Goal: Find specific page/section: Find specific page/section

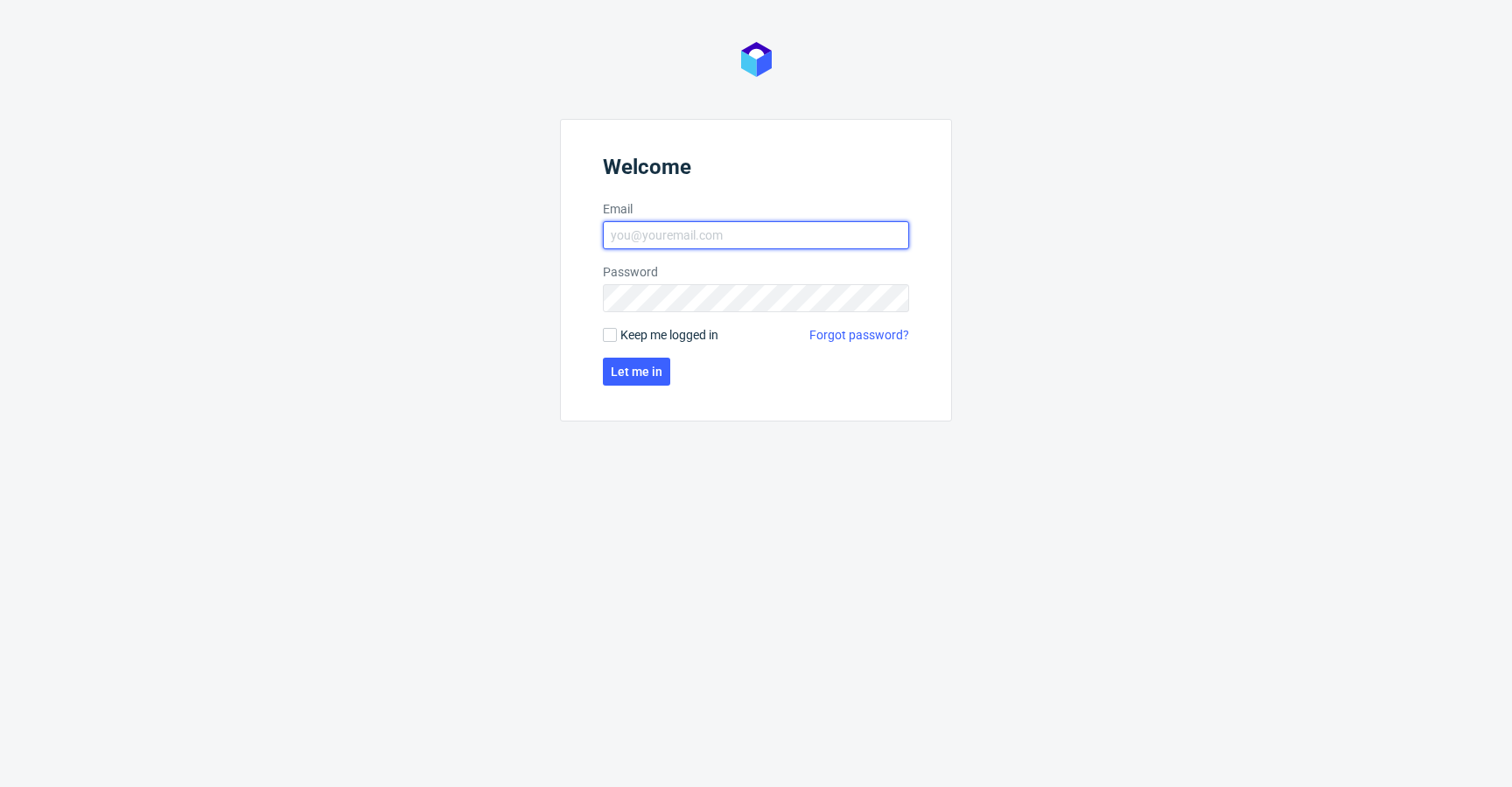
type input "[EMAIL_ADDRESS][DOMAIN_NAME]"
drag, startPoint x: 663, startPoint y: 326, endPoint x: 654, endPoint y: 345, distance: 21.0
click at [664, 327] on span "Keep me logged in" at bounding box center [670, 335] width 98 height 17
click at [617, 328] on input "Keep me logged in" at bounding box center [610, 335] width 14 height 14
checkbox input "true"
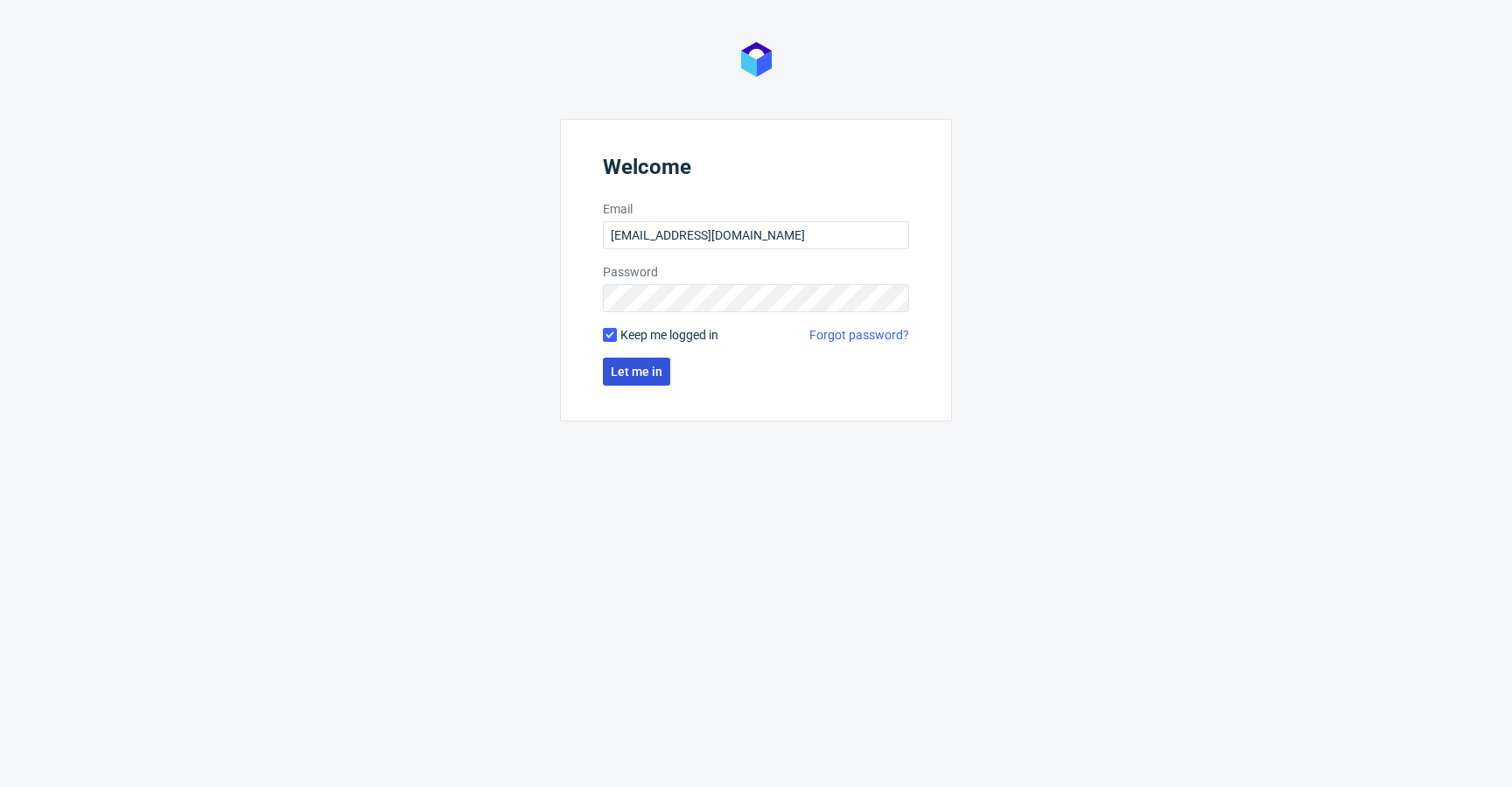
click at [647, 372] on span "Let me in" at bounding box center [636, 371] width 52 height 12
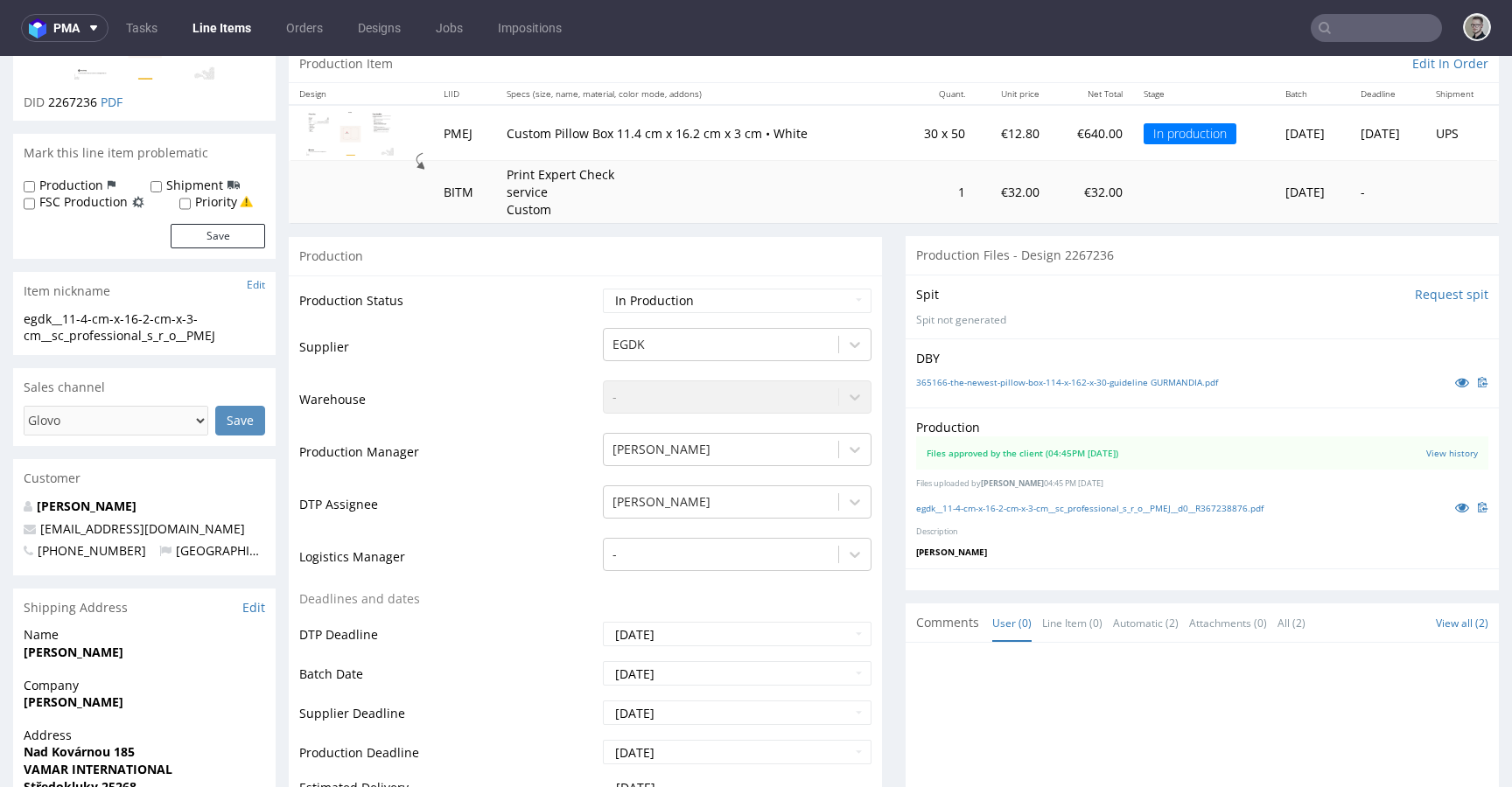
scroll to position [297, 0]
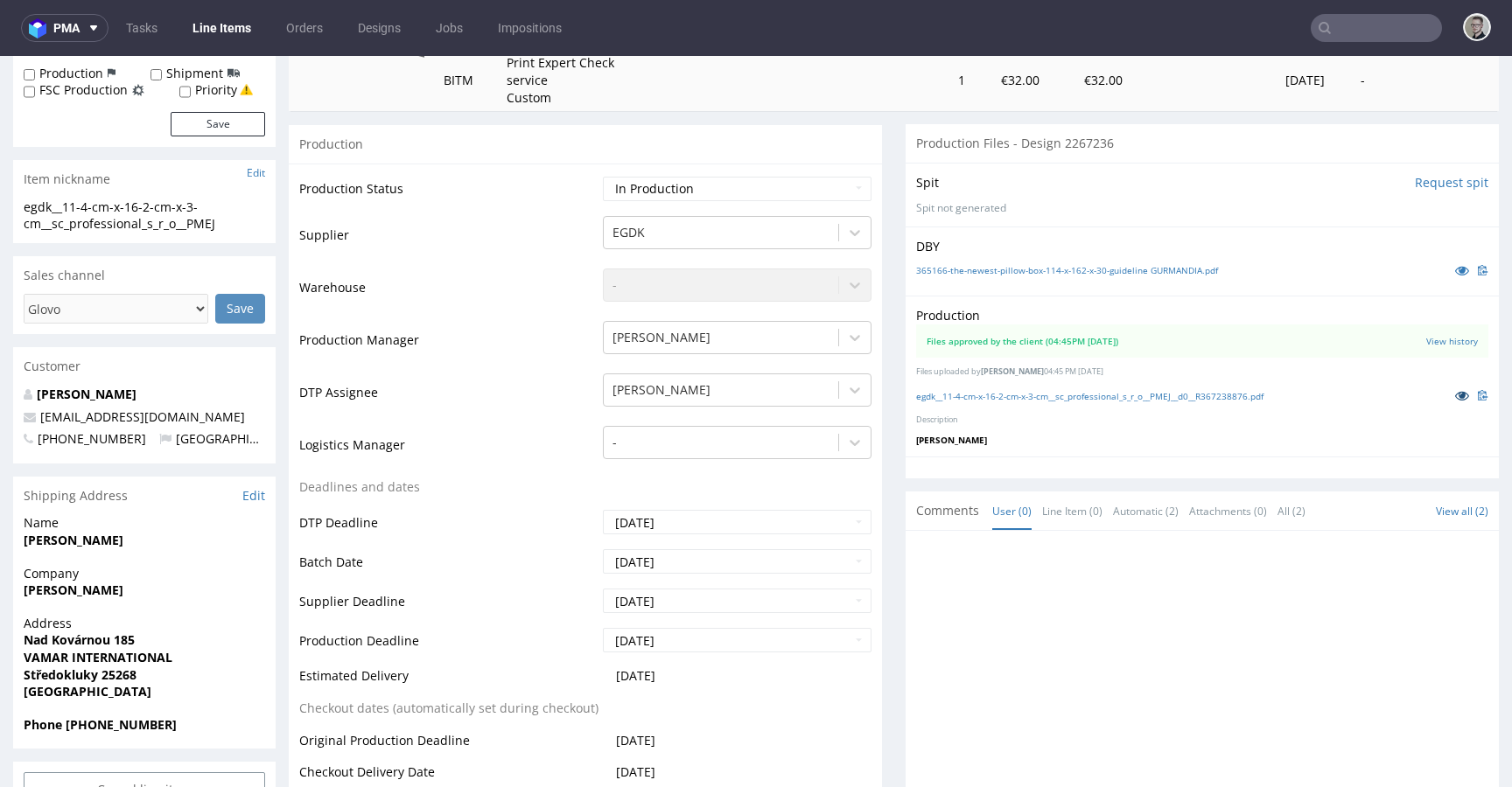
click at [1456, 399] on icon at bounding box center [1462, 394] width 14 height 12
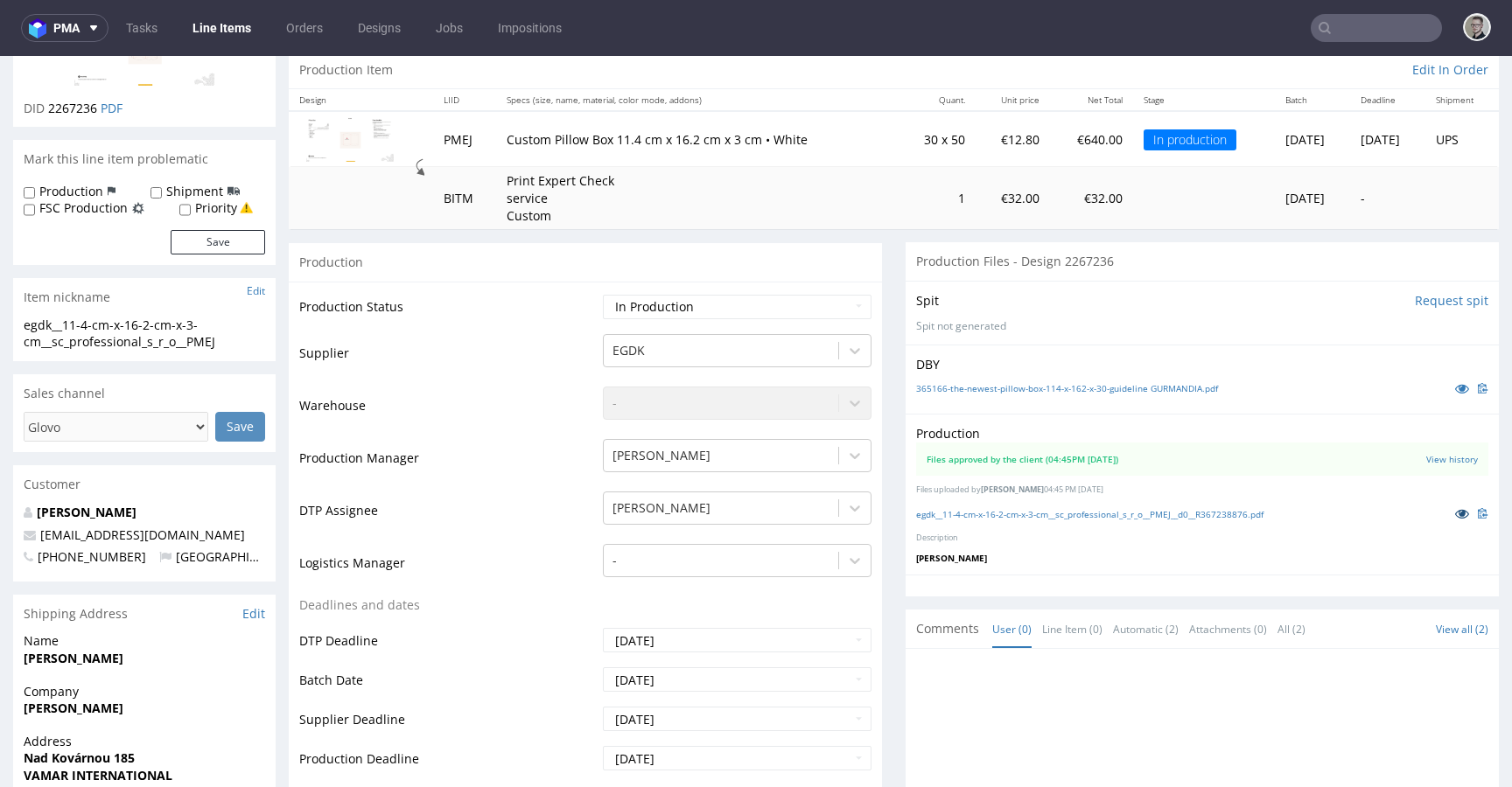
scroll to position [0, 0]
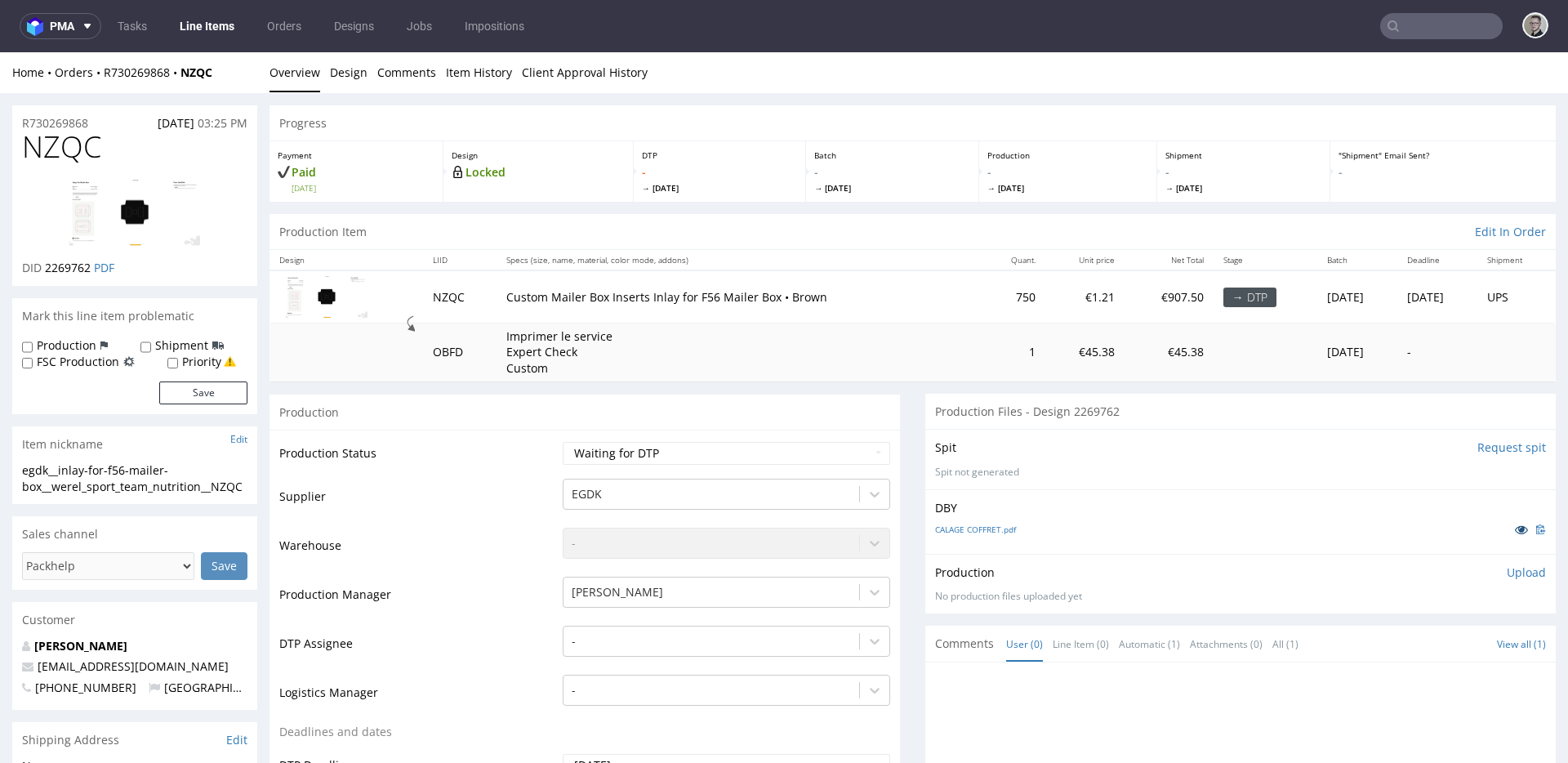
click at [1515, 529] on icon at bounding box center [1521, 529] width 13 height 11
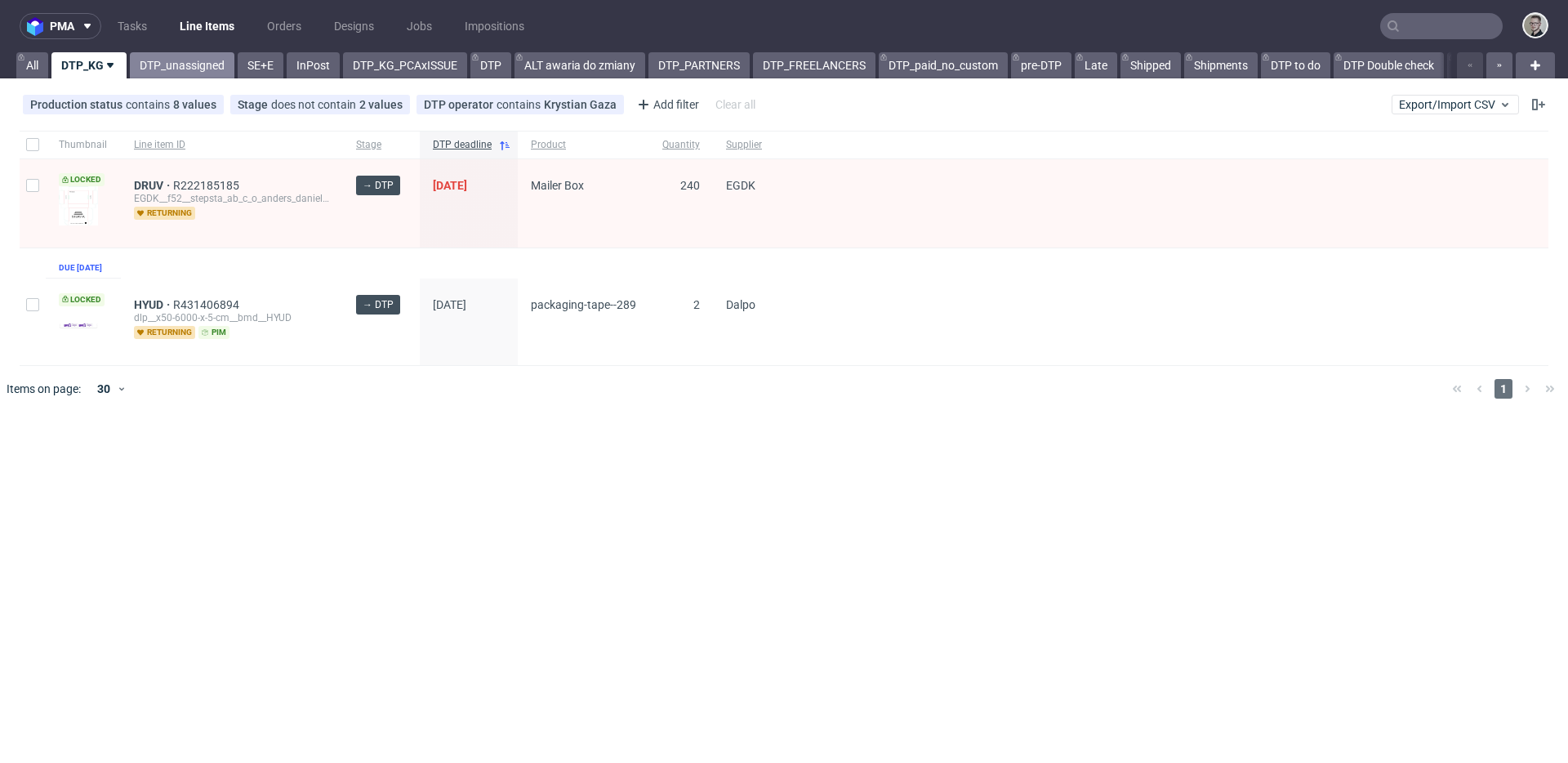
click at [187, 69] on link "DTP_unassigned" at bounding box center [182, 65] width 105 height 26
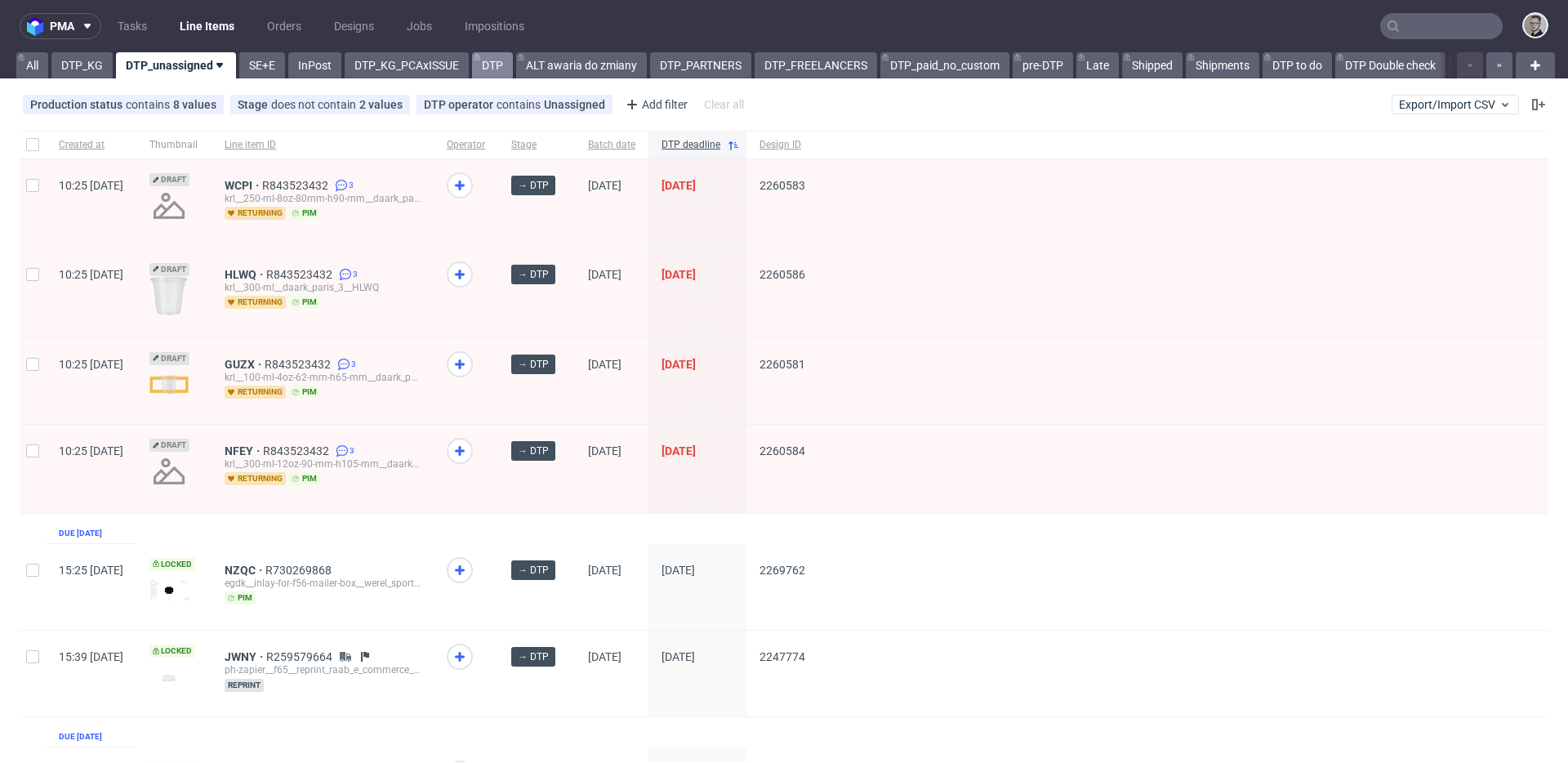
click at [504, 71] on link "DTP" at bounding box center [493, 65] width 41 height 26
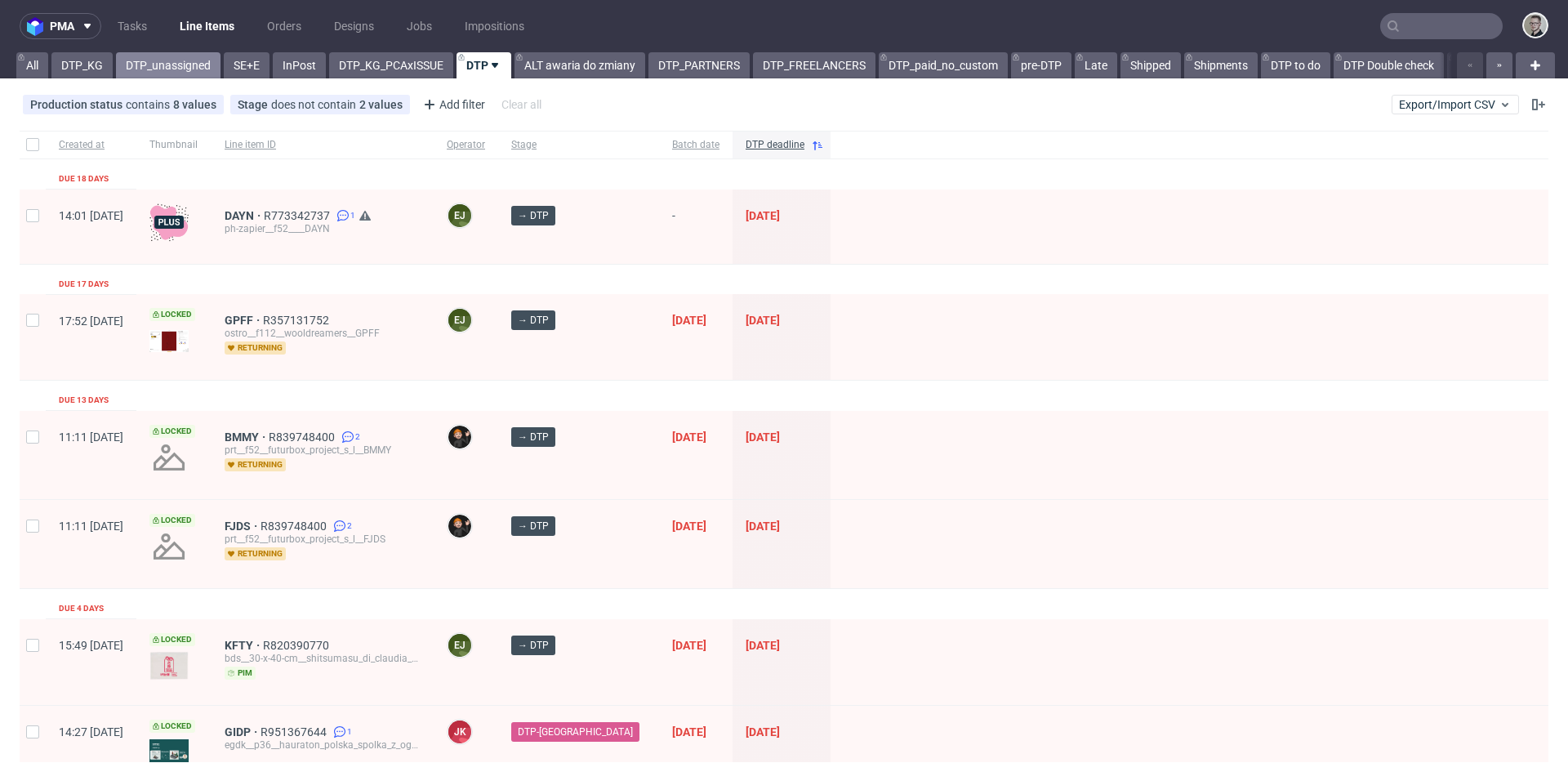
click at [160, 70] on link "DTP_unassigned" at bounding box center [168, 65] width 105 height 26
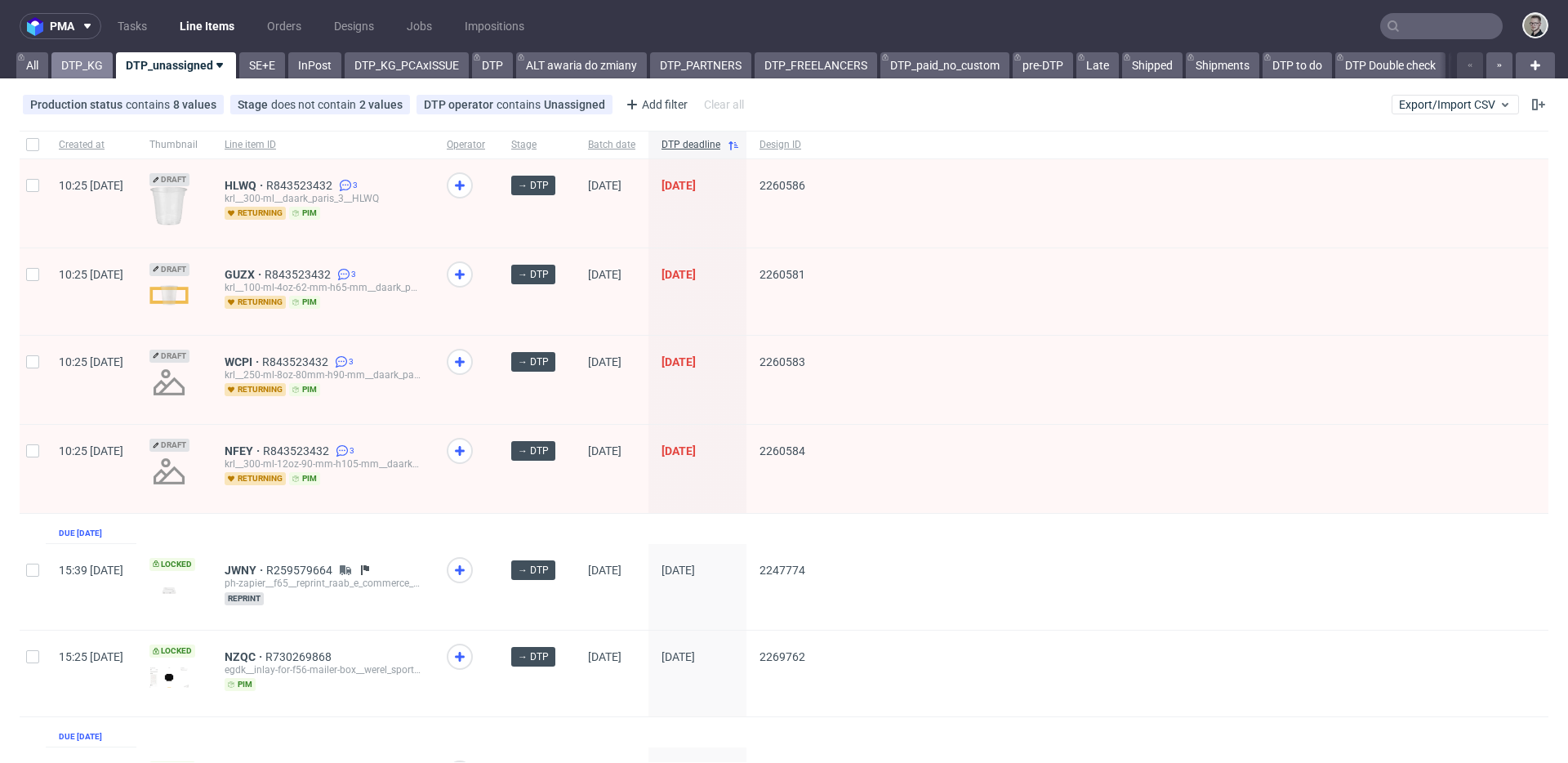
click at [90, 62] on link "DTP_KG" at bounding box center [82, 65] width 61 height 26
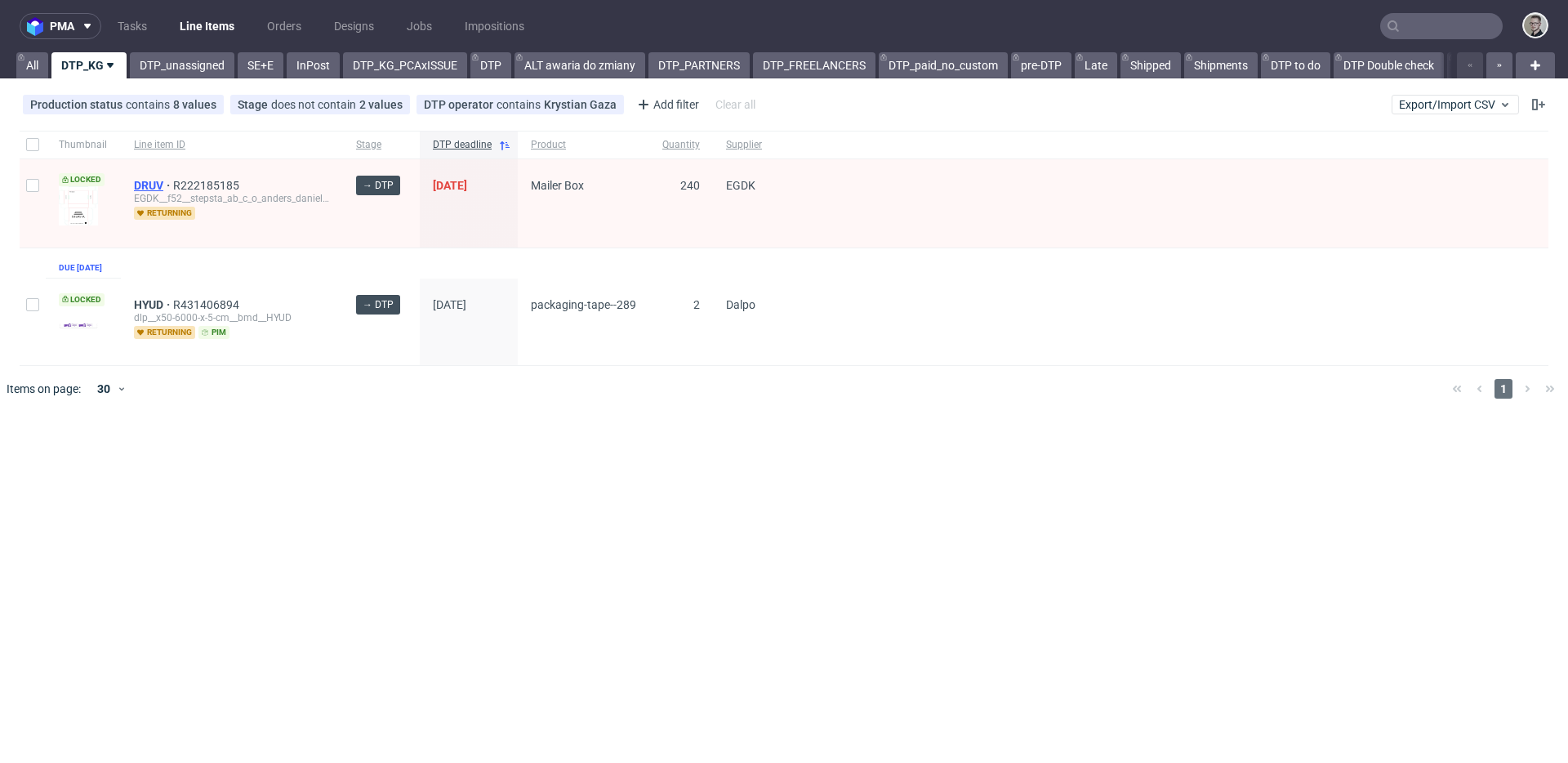
click at [149, 185] on span "DRUV" at bounding box center [154, 185] width 39 height 13
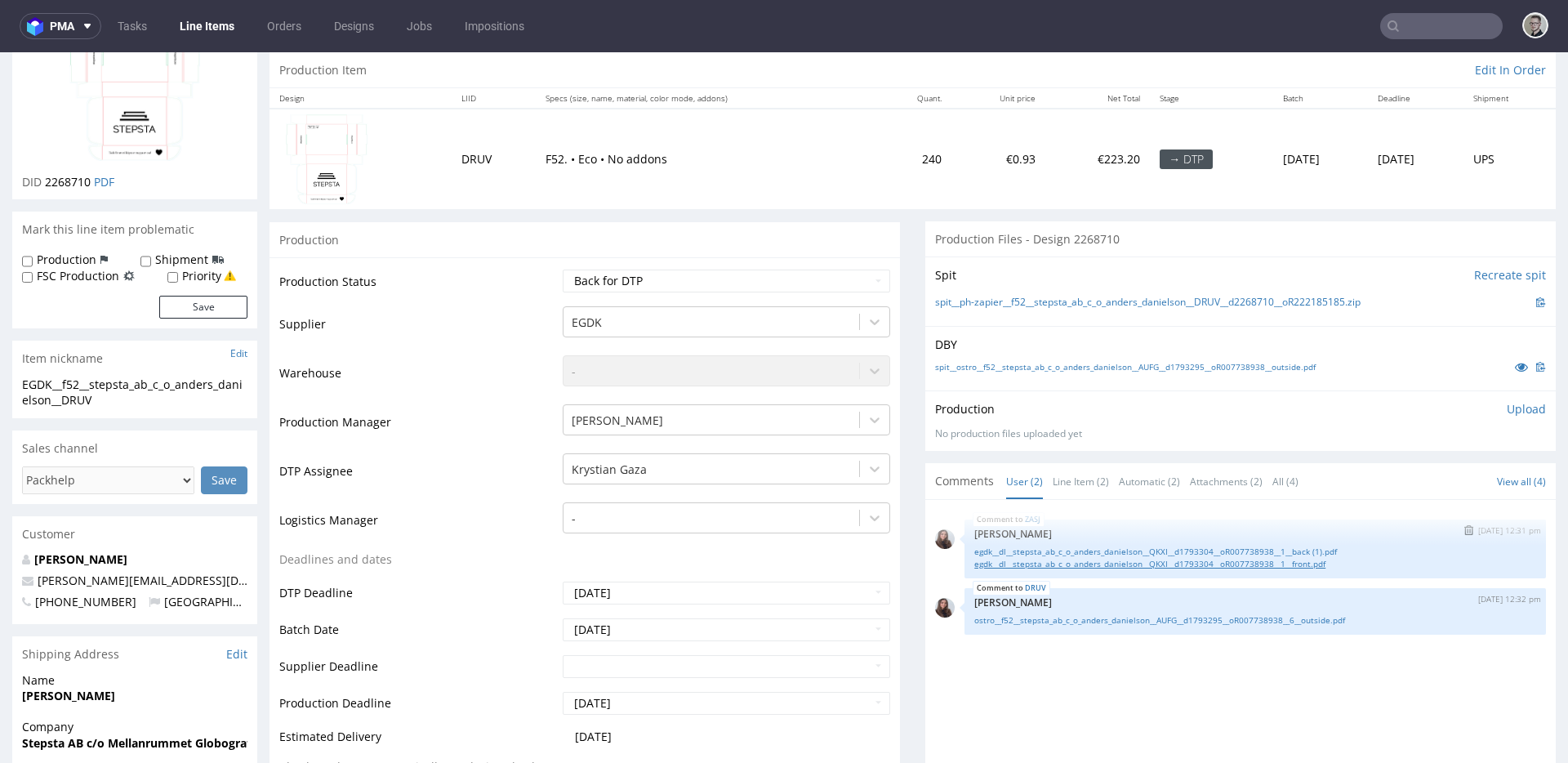
scroll to position [227, 0]
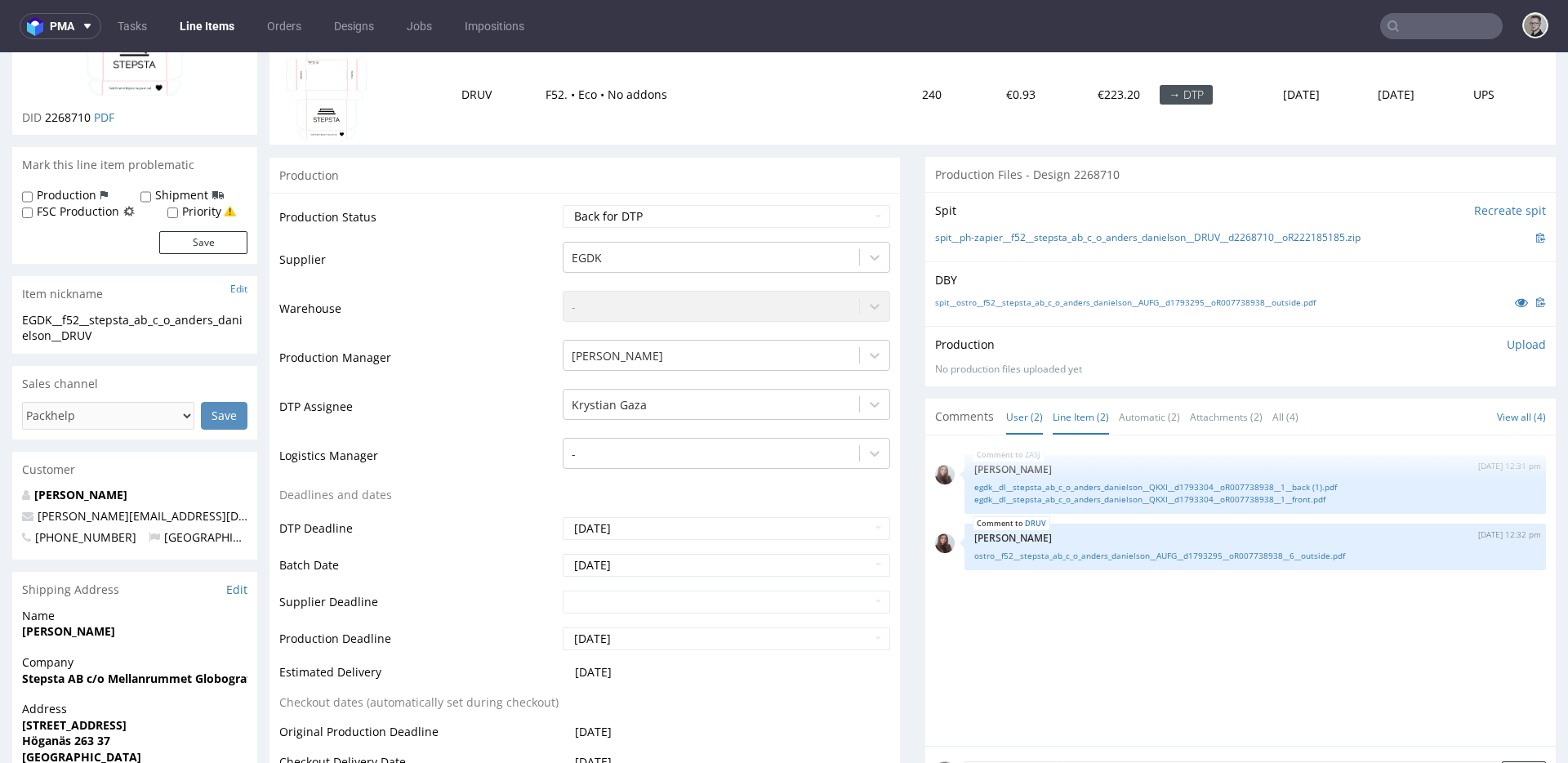
click at [1053, 412] on link "Line Item (2)" at bounding box center [1081, 416] width 57 height 35
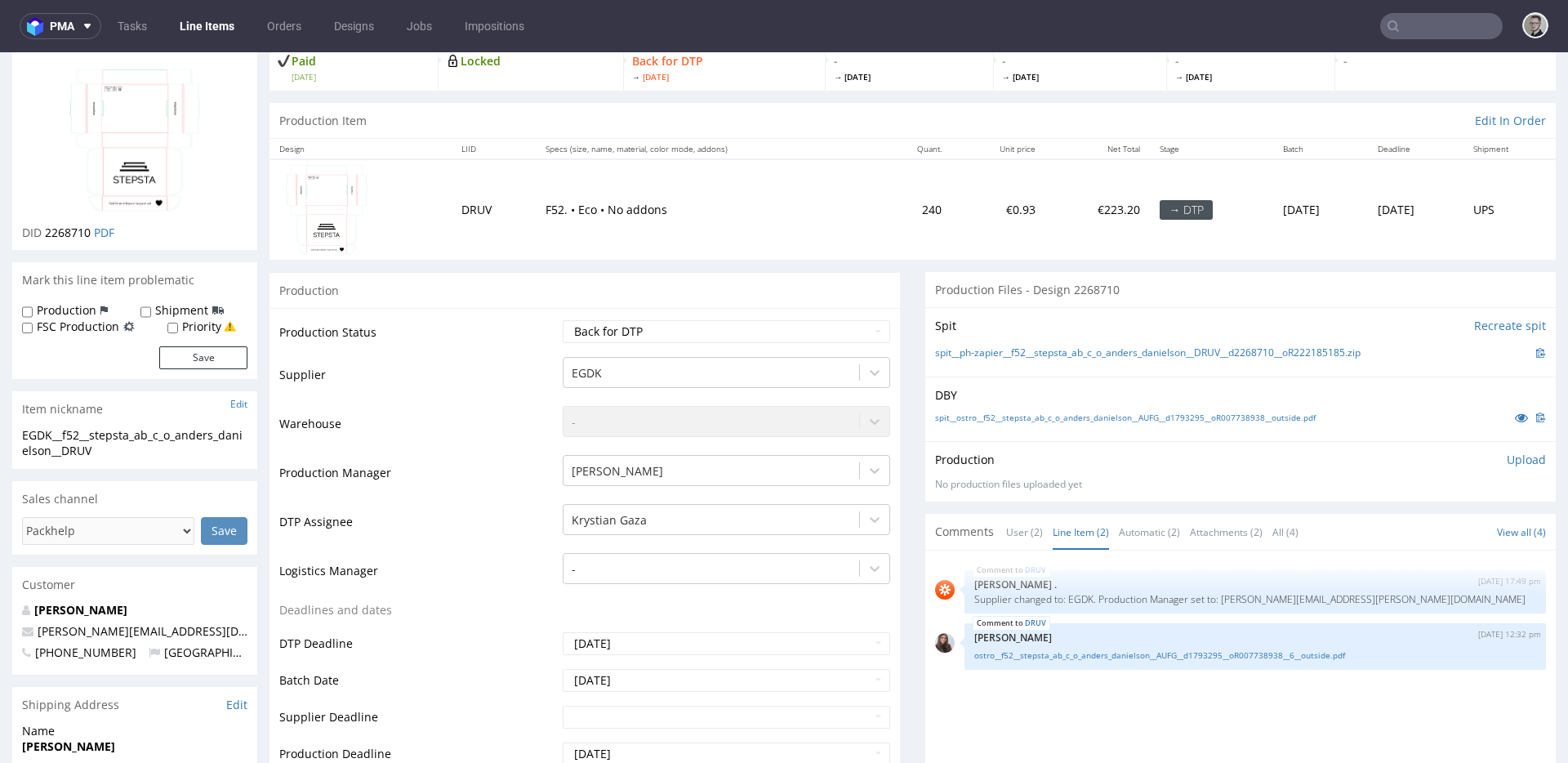
scroll to position [318, 0]
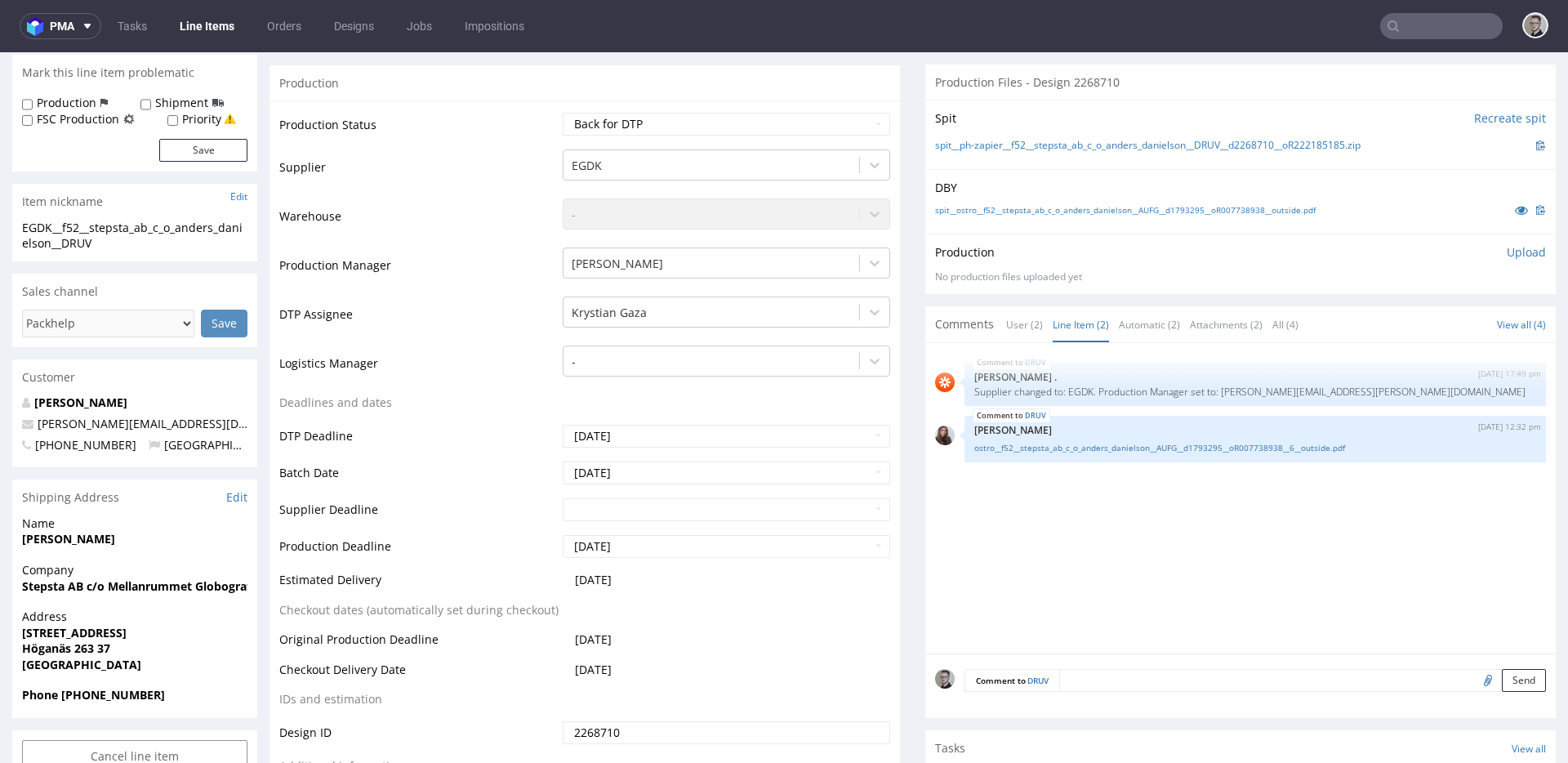
drag, startPoint x: 1063, startPoint y: 322, endPoint x: 1050, endPoint y: 323, distance: 13.0
click at [1062, 322] on link "Line Item (2)" at bounding box center [1081, 324] width 57 height 35
click at [1006, 314] on link "User (2)" at bounding box center [1024, 324] width 37 height 35
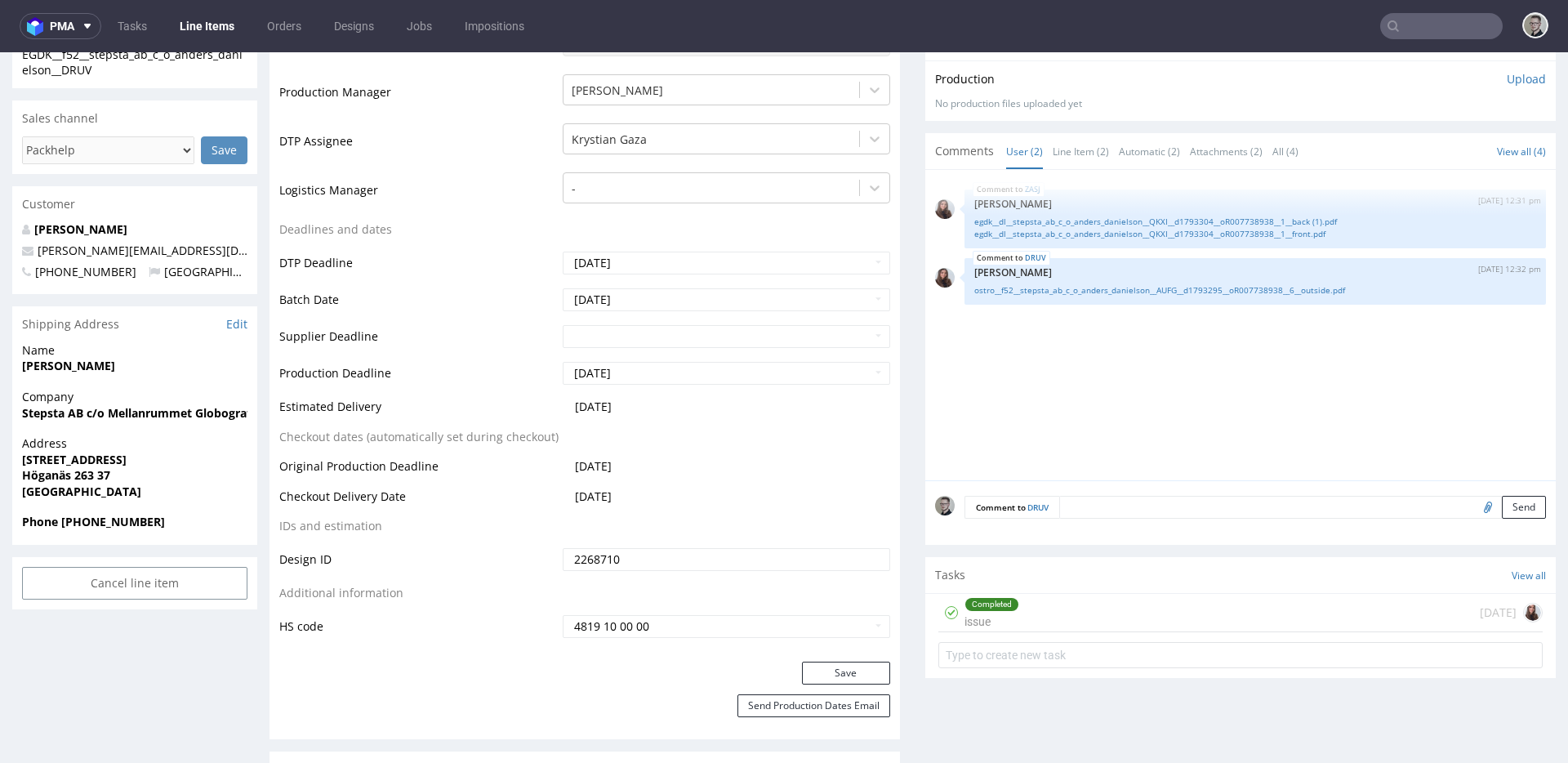
scroll to position [821, 0]
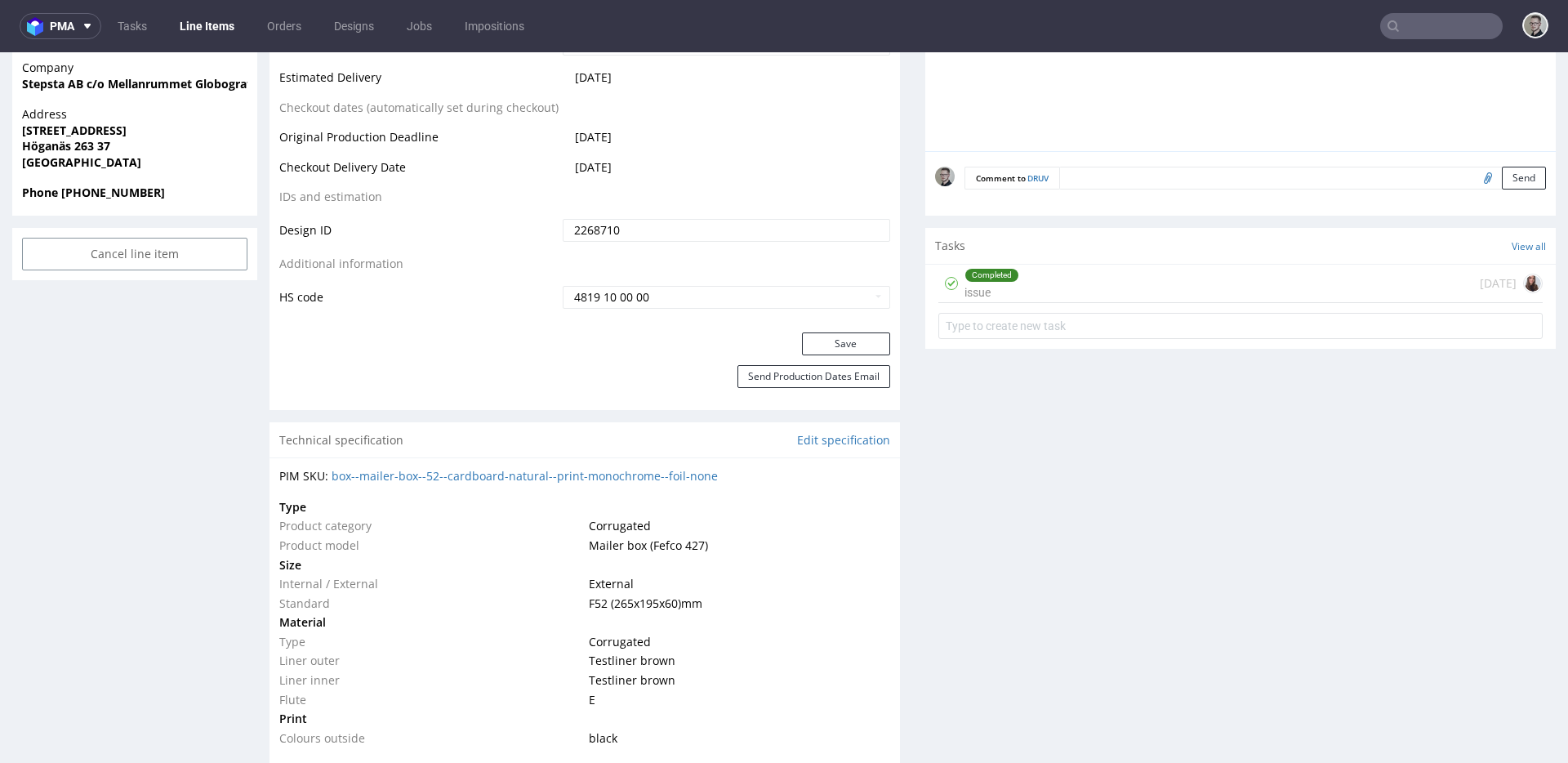
click at [1069, 282] on div "Completed issue 3 days ago" at bounding box center [1240, 283] width 604 height 39
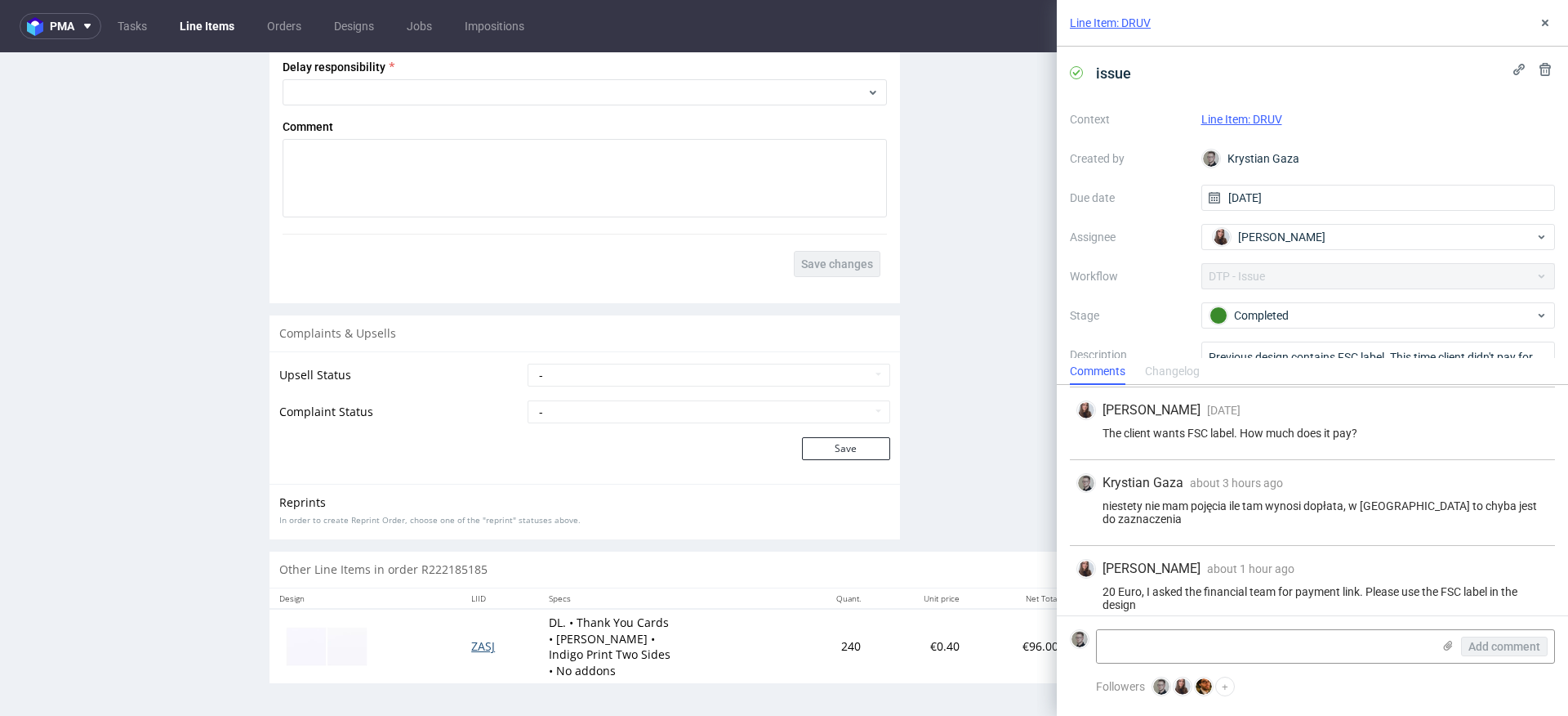
scroll to position [86, 0]
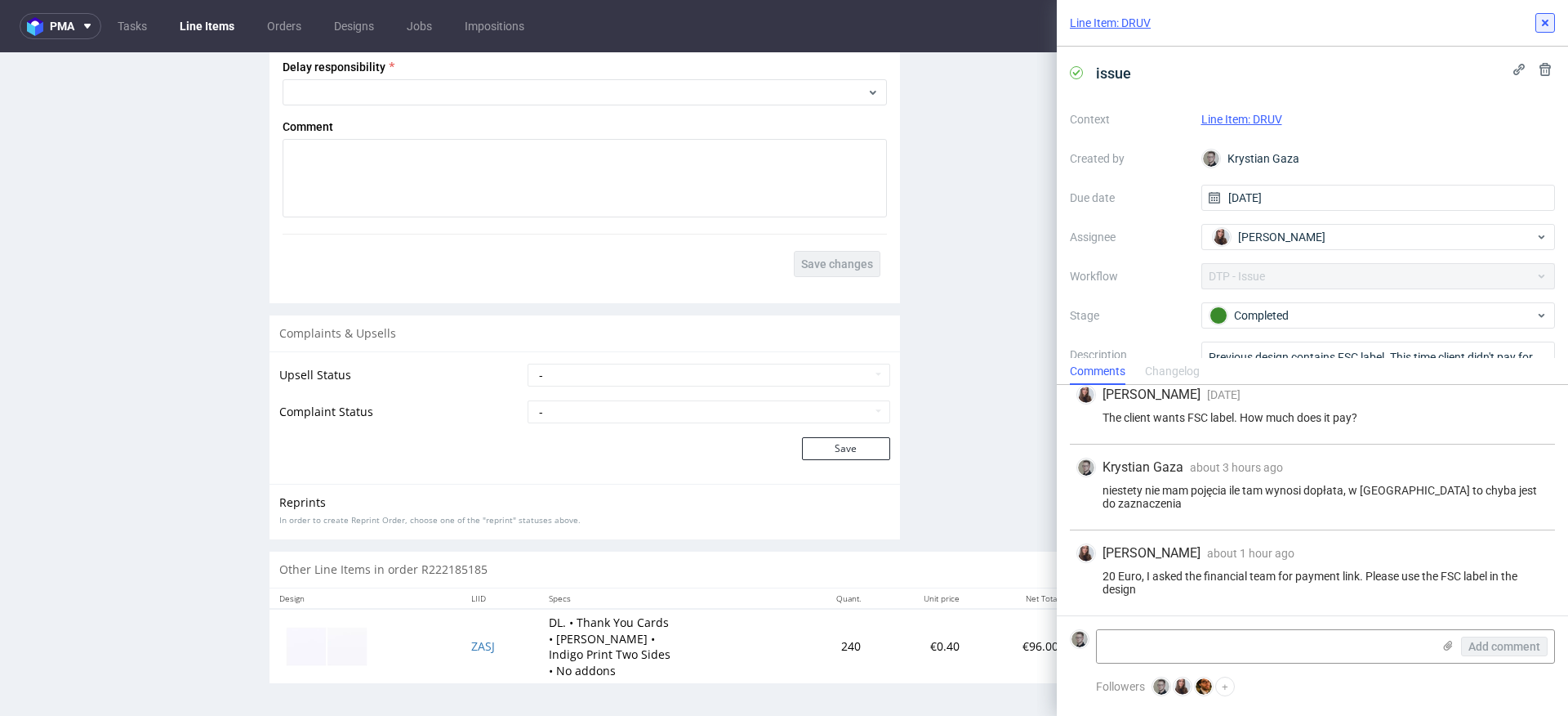
click at [1545, 19] on icon at bounding box center [1545, 22] width 13 height 13
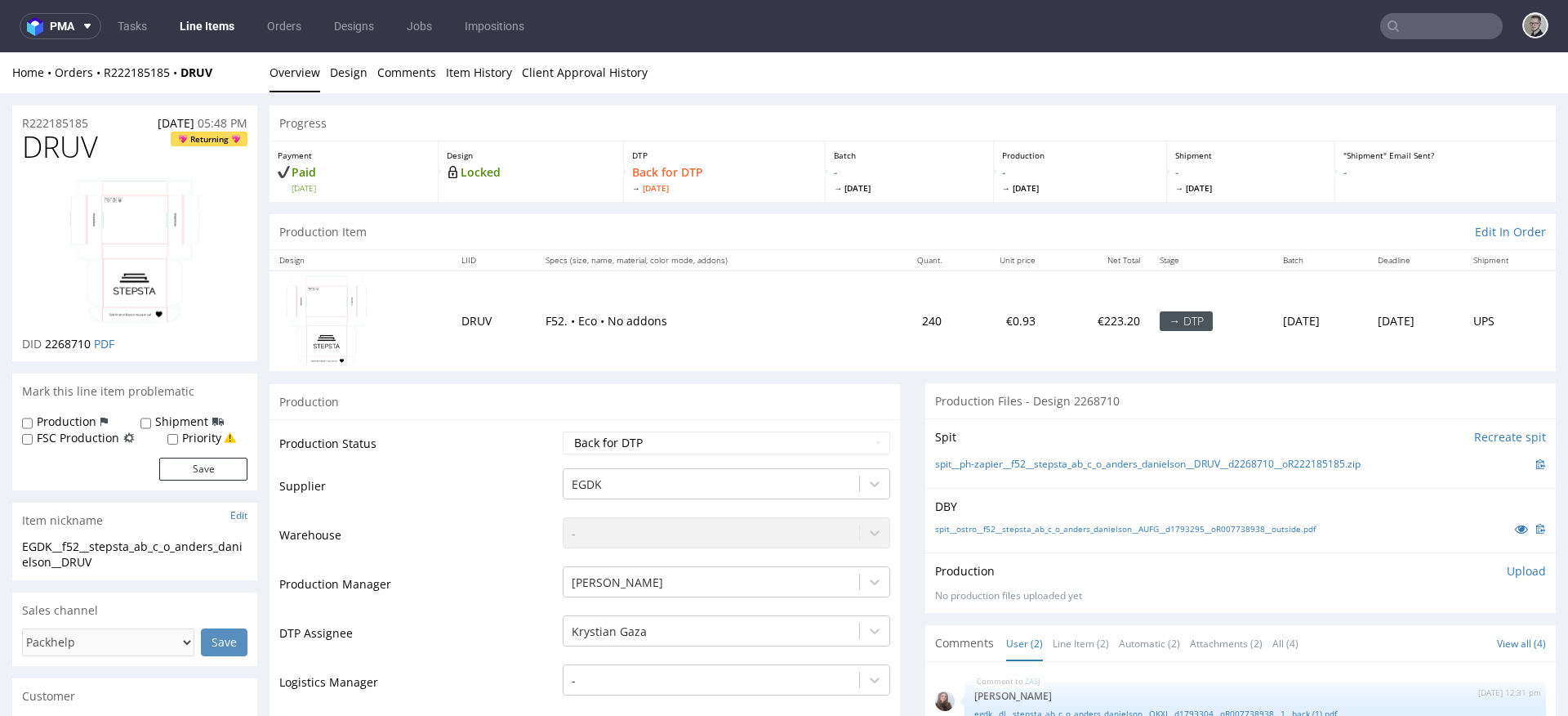
click at [820, 406] on div "Production" at bounding box center [584, 401] width 631 height 37
